Goal: Task Accomplishment & Management: Manage account settings

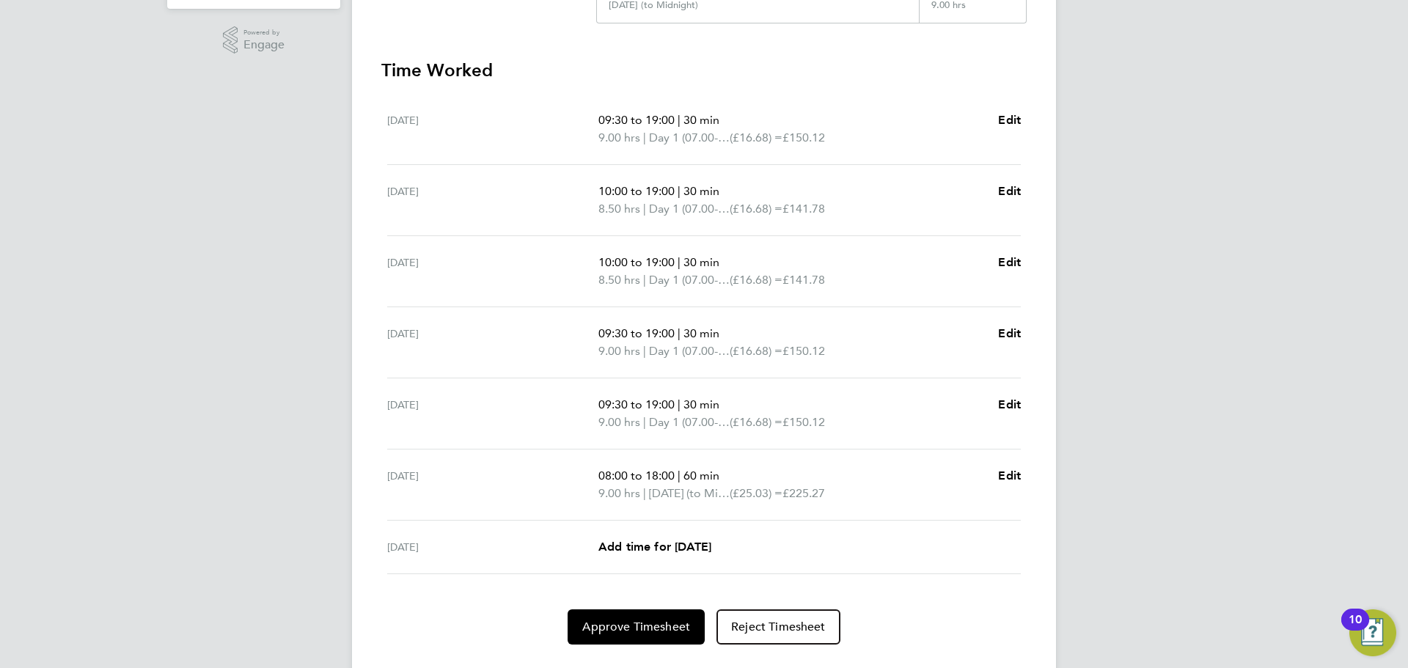
scroll to position [414, 0]
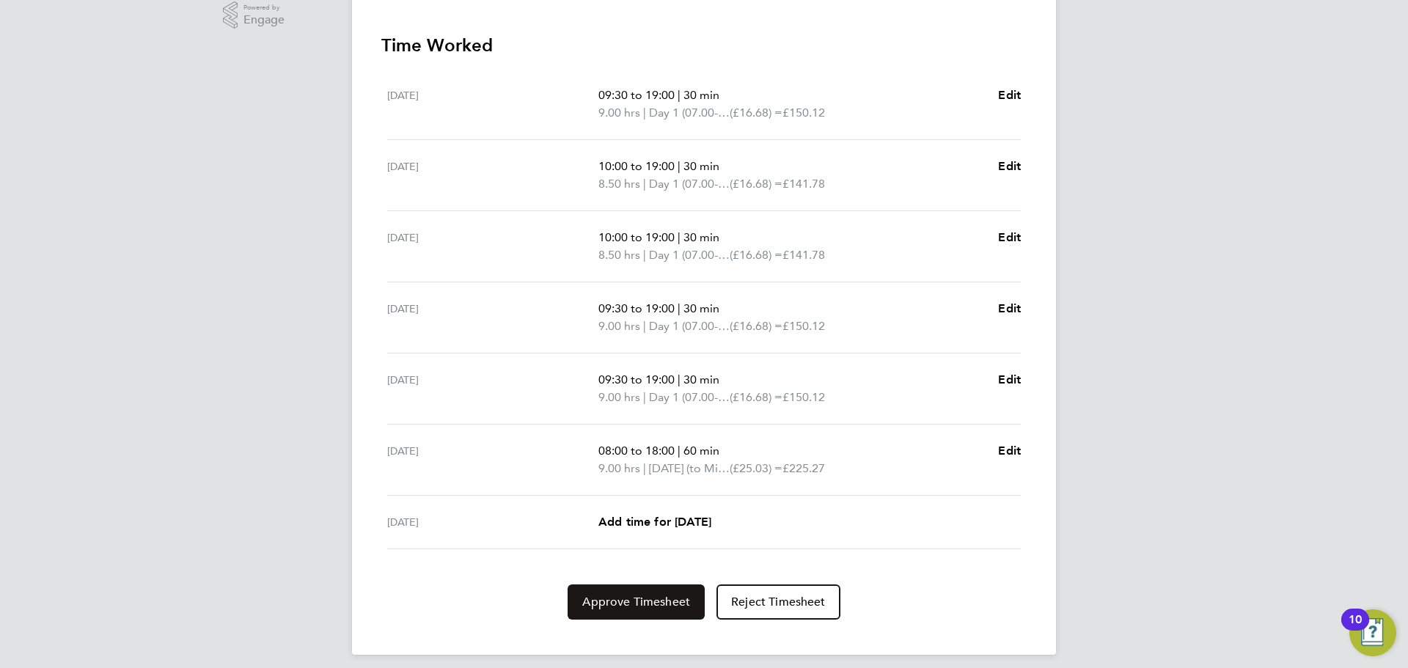
click at [642, 599] on span "Approve Timesheet" at bounding box center [636, 602] width 108 height 15
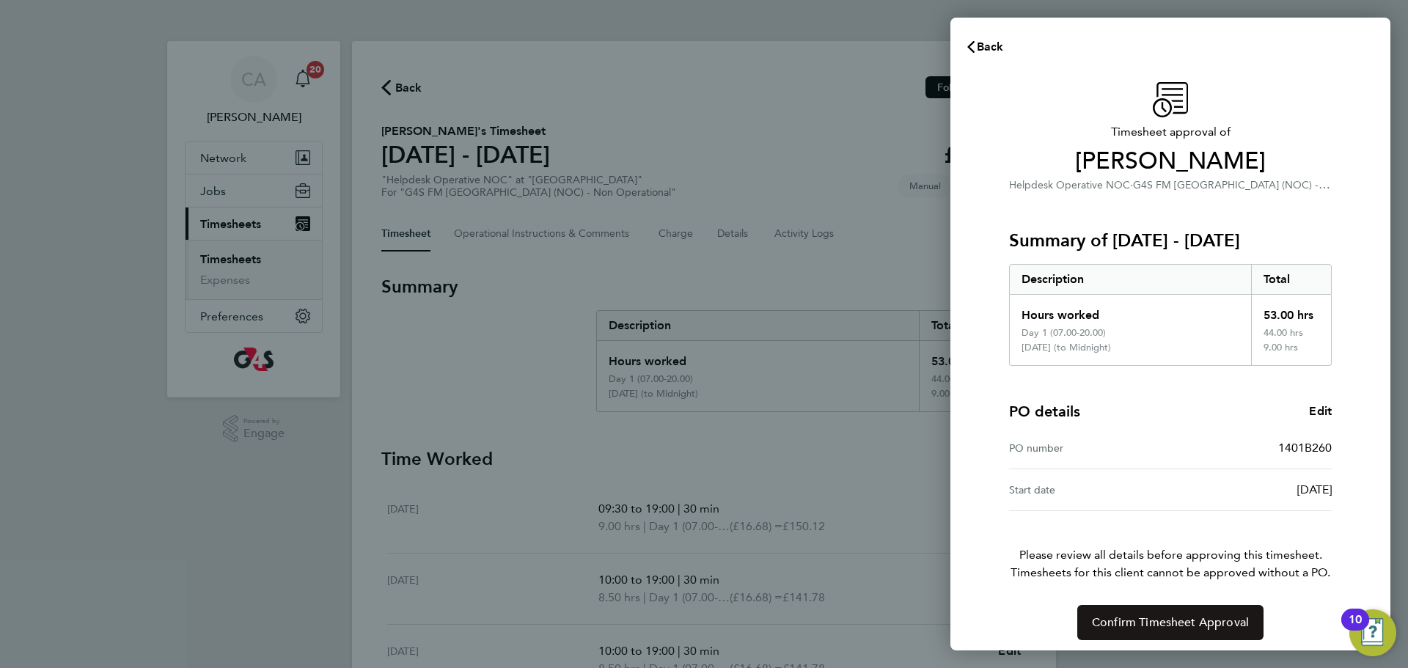
click at [1132, 622] on span "Confirm Timesheet Approval" at bounding box center [1170, 622] width 157 height 15
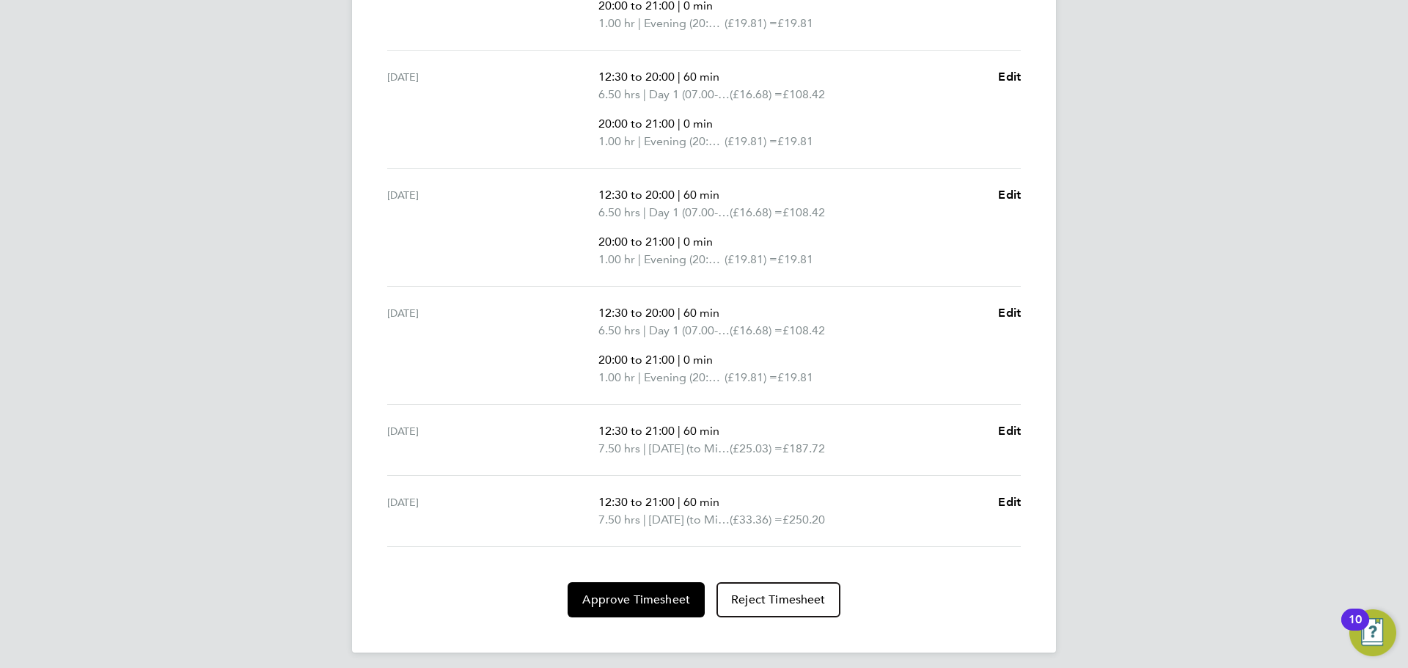
scroll to position [641, 0]
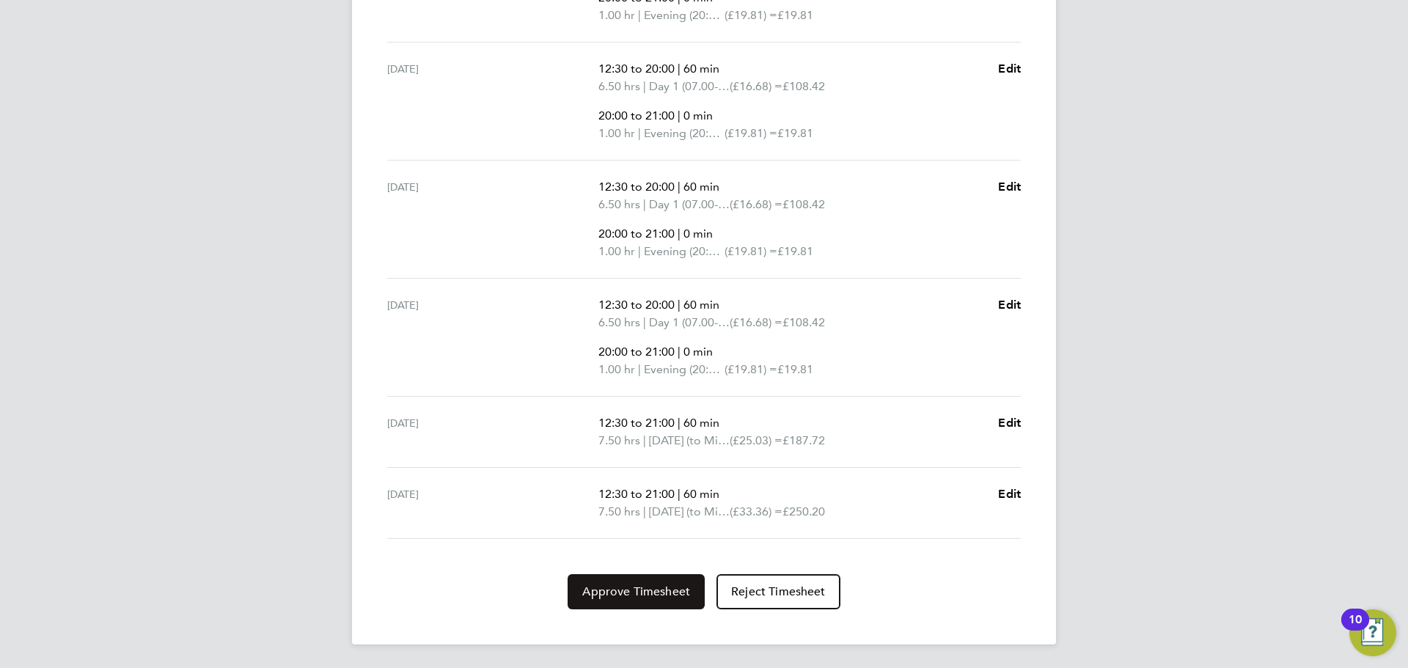
click at [643, 596] on span "Approve Timesheet" at bounding box center [636, 592] width 108 height 15
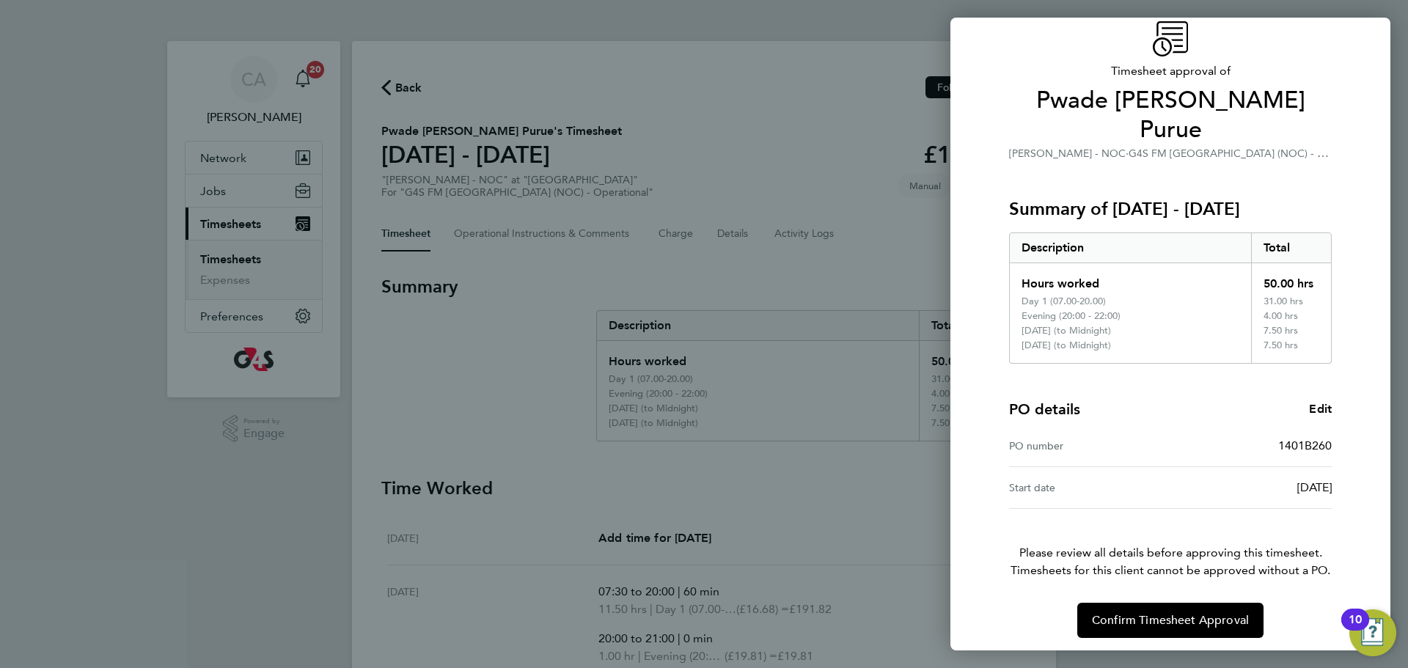
scroll to position [66, 0]
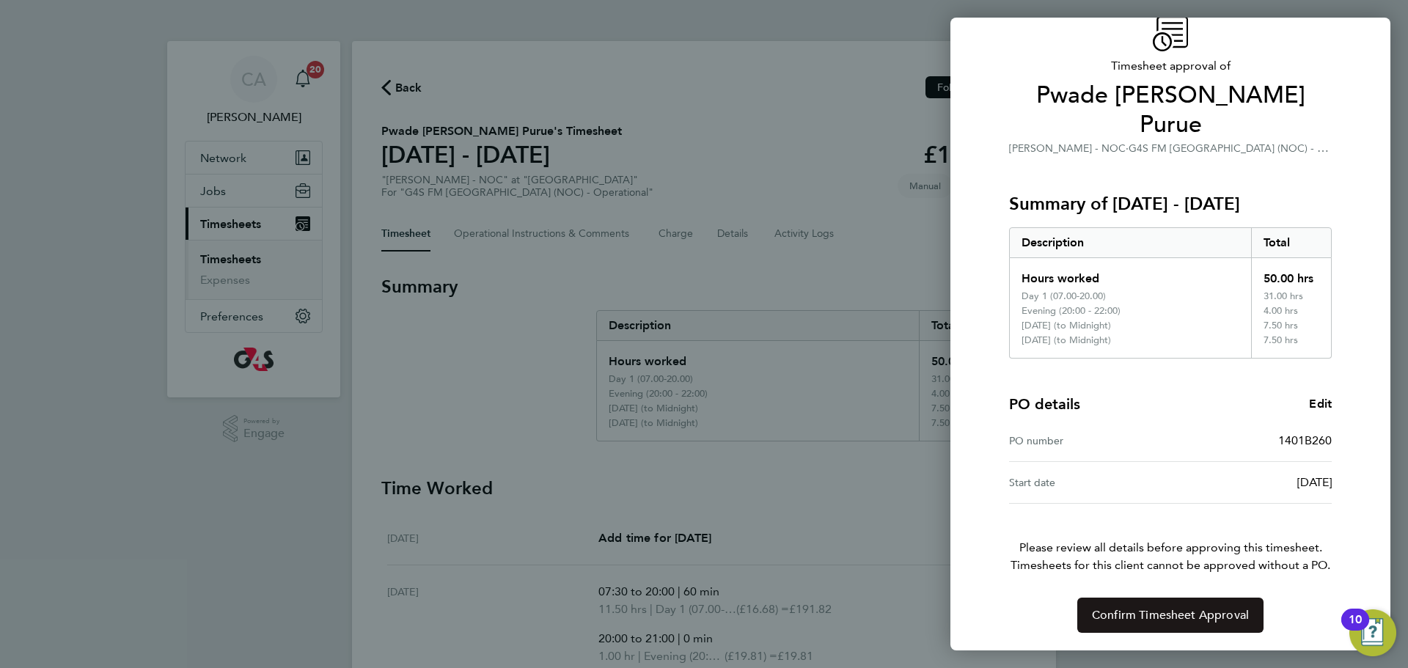
click at [1156, 611] on span "Confirm Timesheet Approval" at bounding box center [1170, 615] width 157 height 15
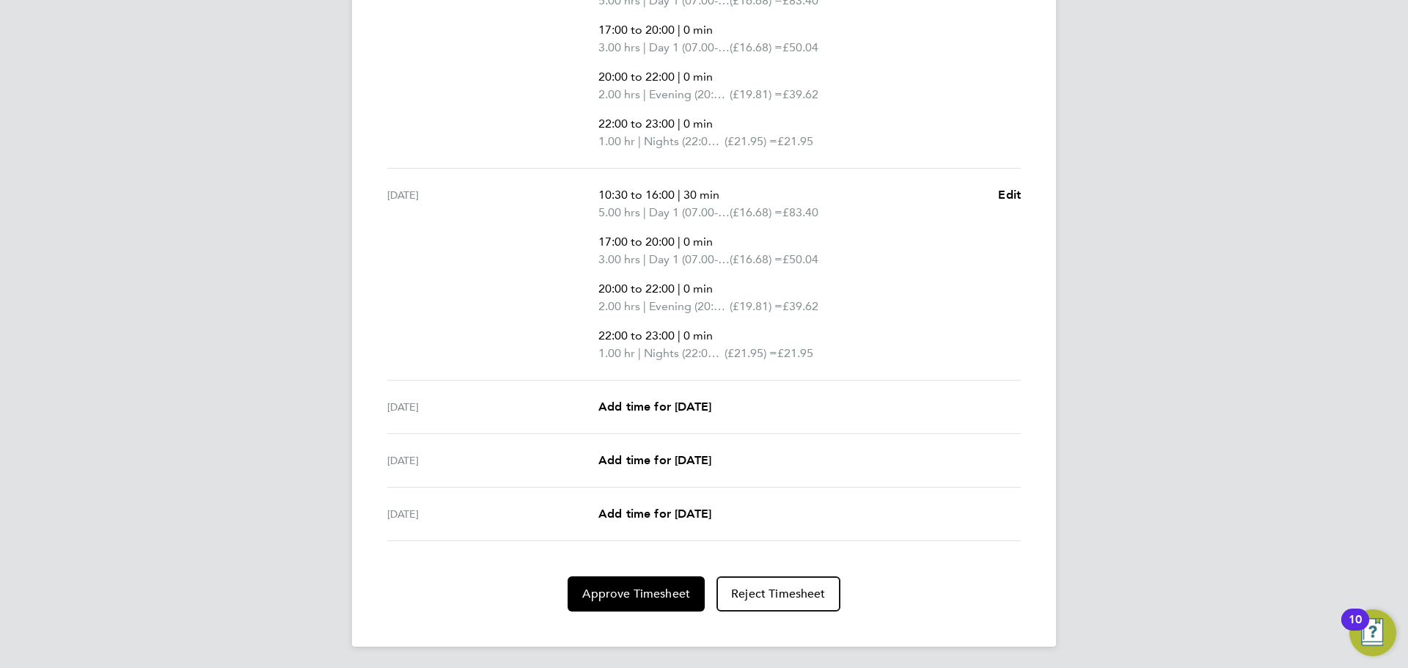
scroll to position [967, 0]
click at [657, 602] on button "Approve Timesheet" at bounding box center [636, 591] width 137 height 35
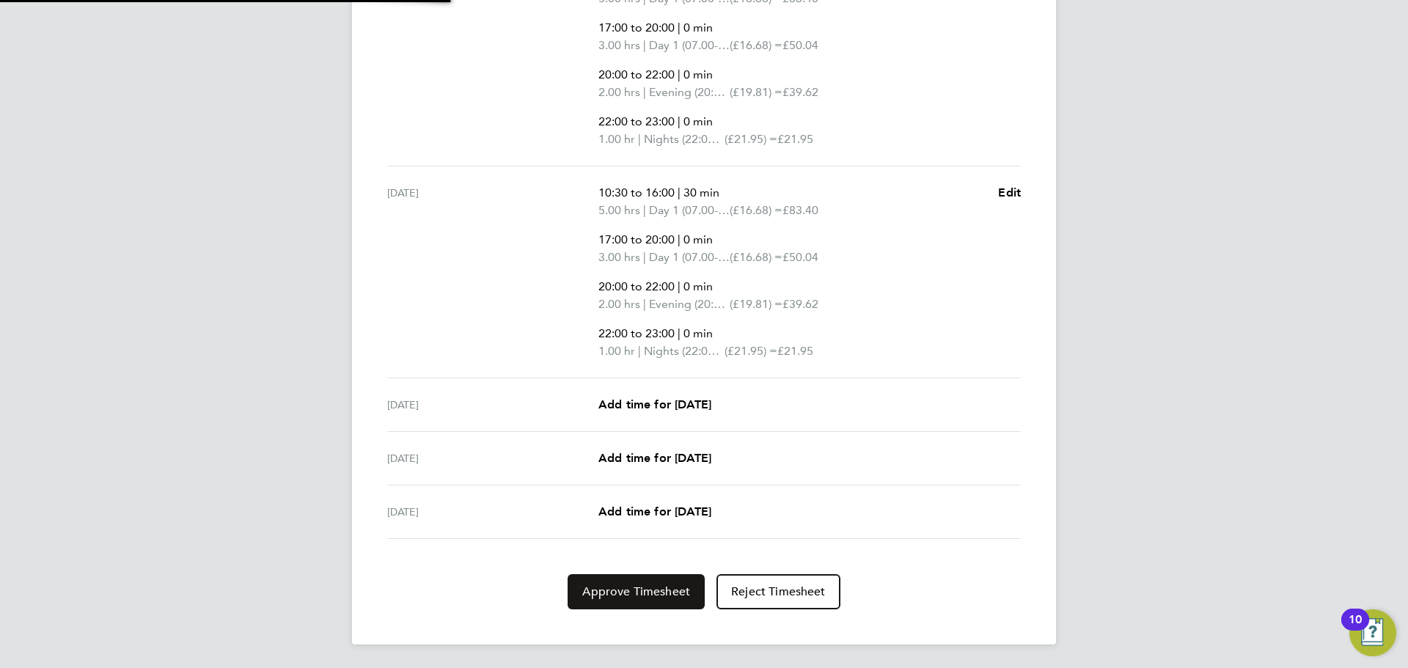
click at [621, 593] on span "Approve Timesheet" at bounding box center [636, 592] width 108 height 15
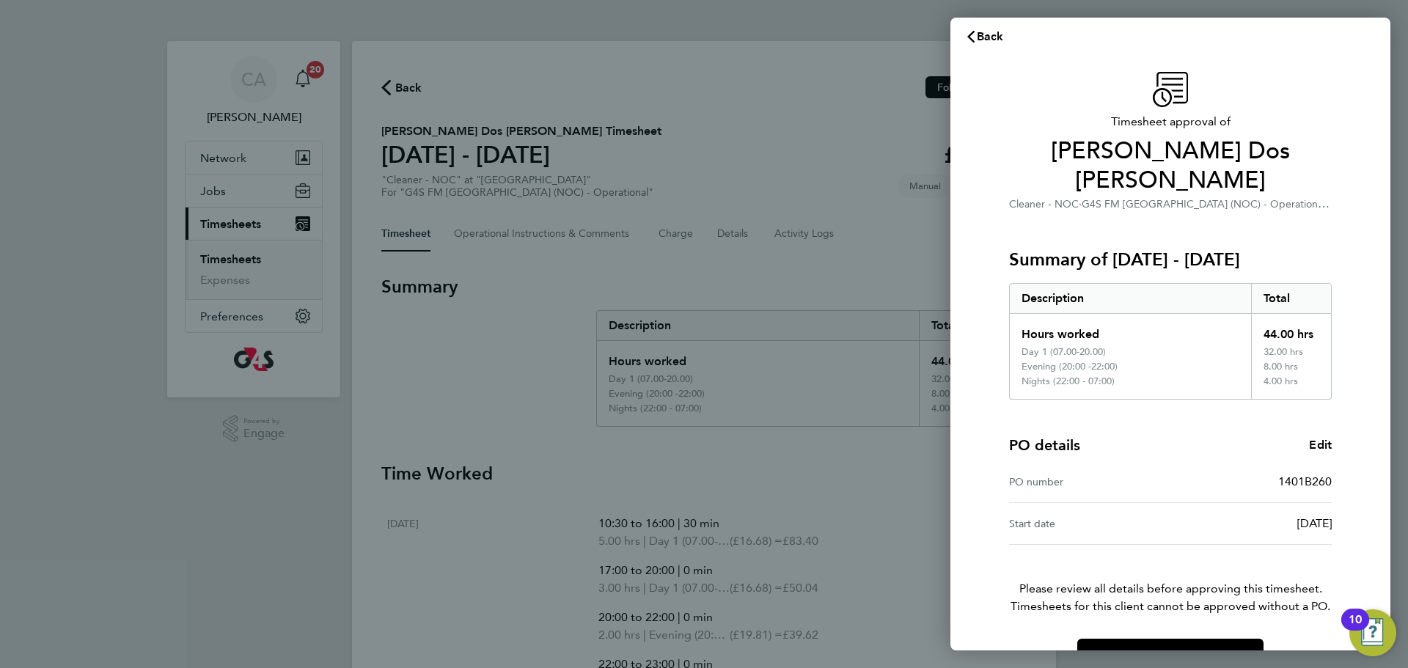
scroll to position [22, 0]
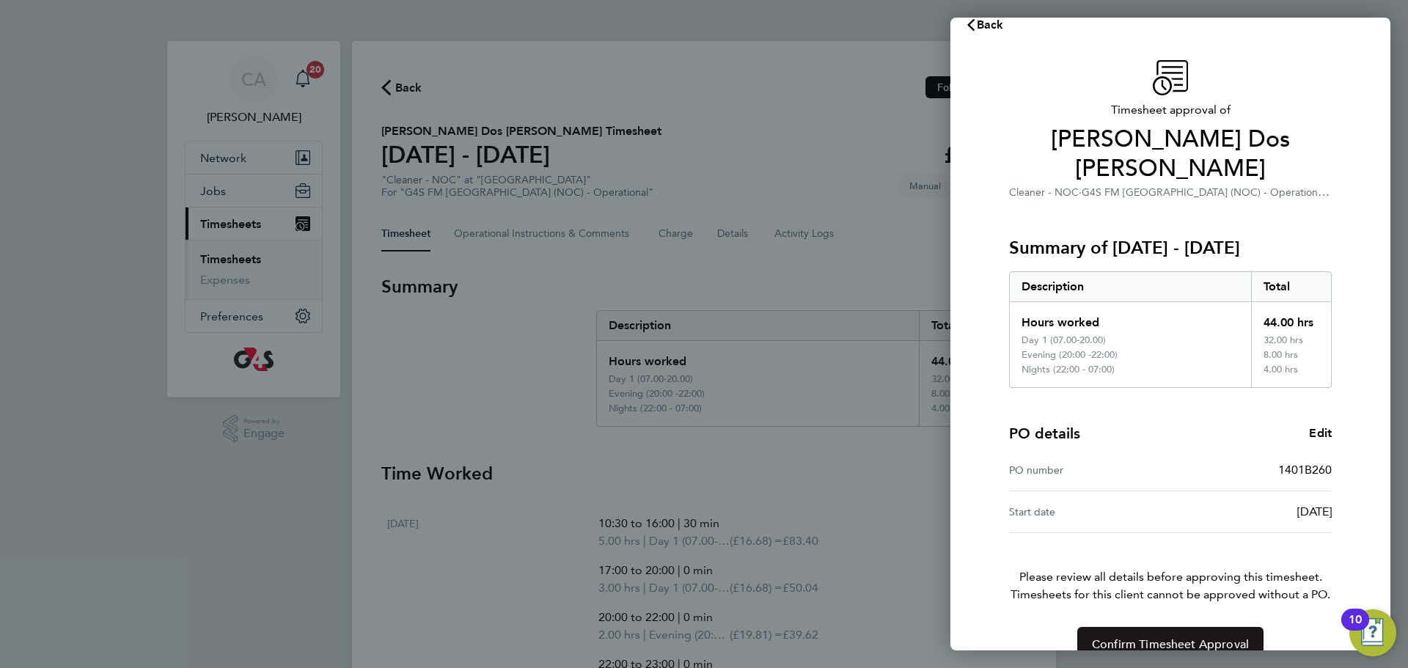
click at [1169, 637] on span "Confirm Timesheet Approval" at bounding box center [1170, 644] width 157 height 15
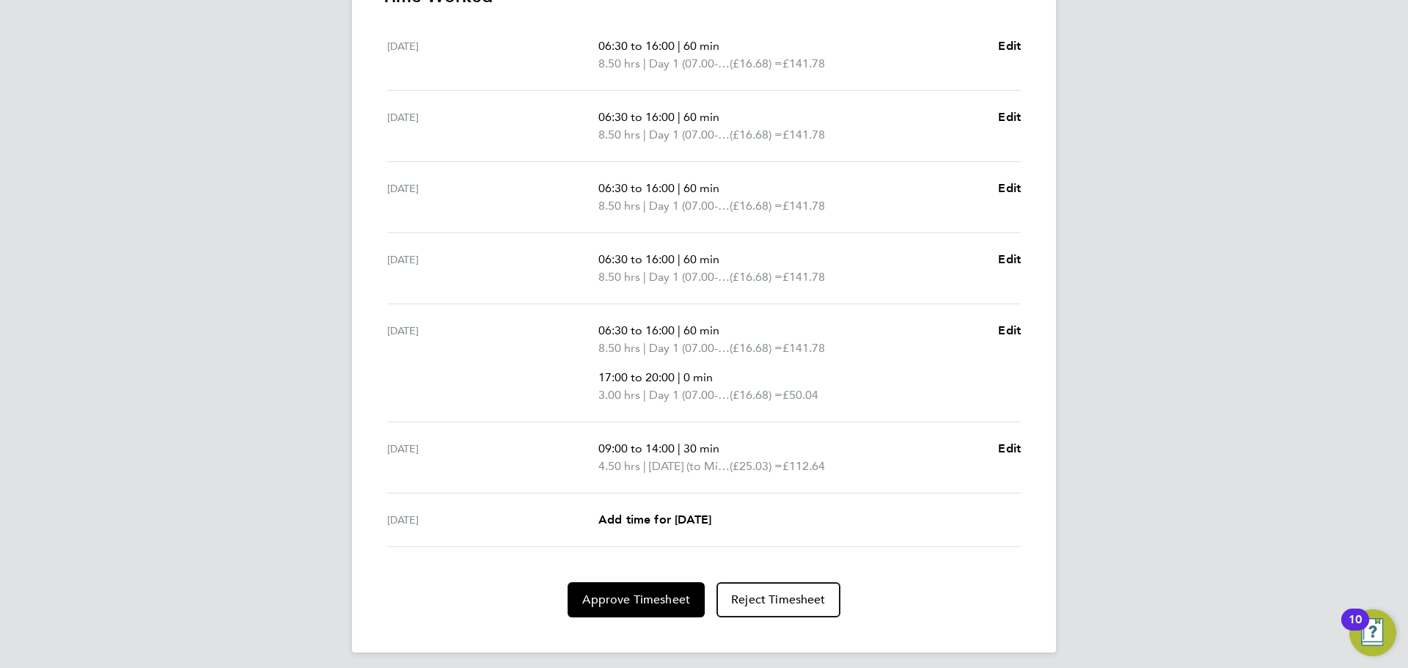
scroll to position [471, 0]
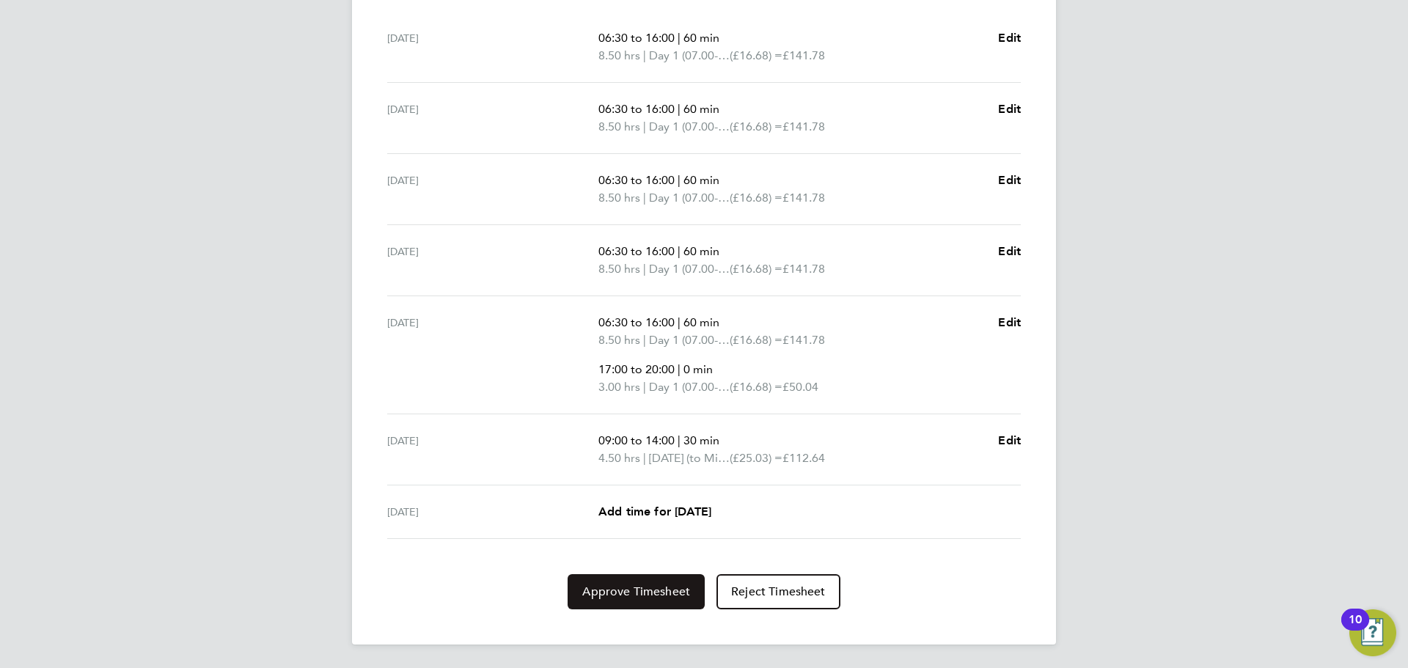
click at [662, 600] on button "Approve Timesheet" at bounding box center [636, 591] width 137 height 35
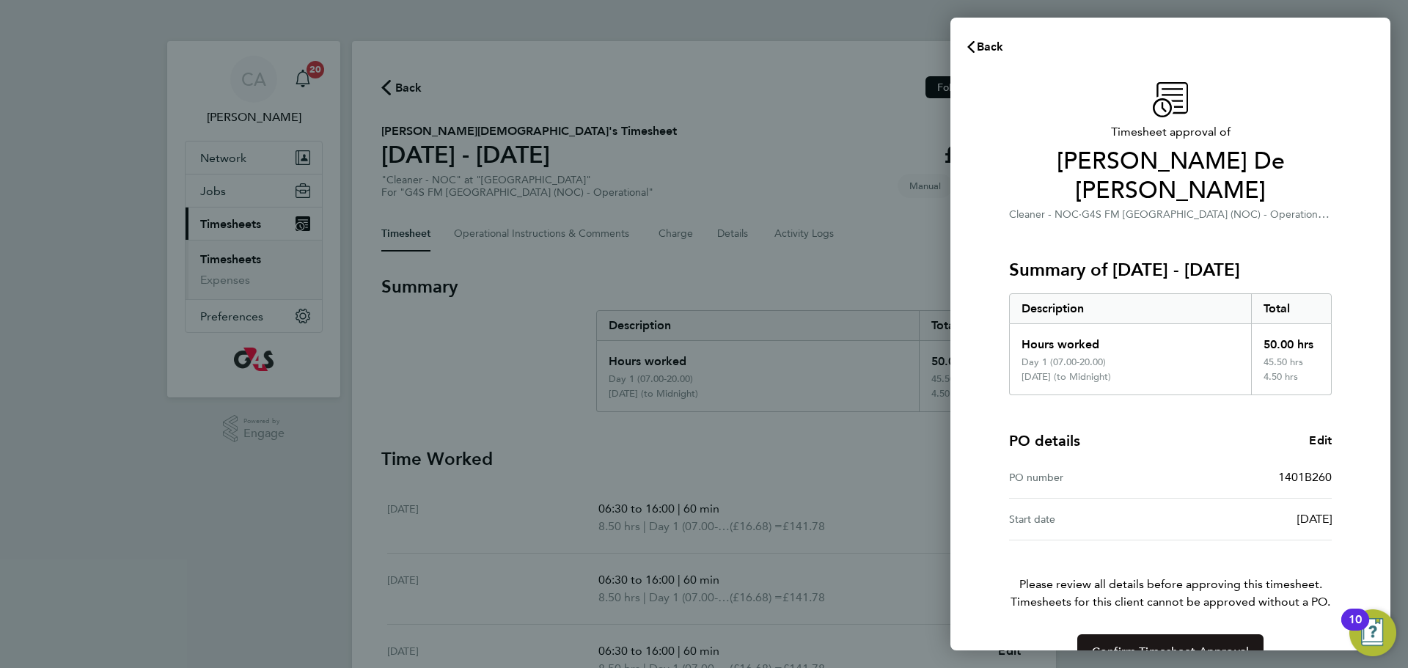
click at [1168, 635] on button "Confirm Timesheet Approval" at bounding box center [1171, 652] width 186 height 35
